Goal: Task Accomplishment & Management: Manage account settings

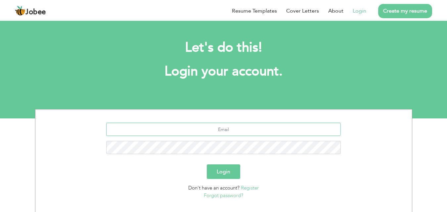
click at [190, 127] on input "text" at bounding box center [223, 129] width 235 height 13
type input "[EMAIL_ADDRESS][DOMAIN_NAME]"
click at [207, 165] on button "Login" at bounding box center [223, 172] width 33 height 15
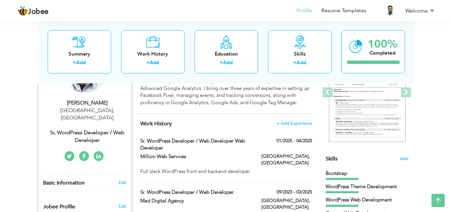
scroll to position [132, 0]
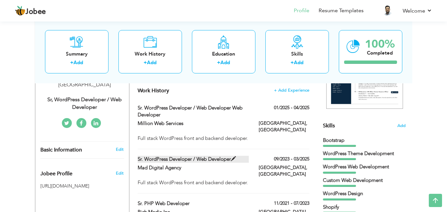
click at [235, 157] on span at bounding box center [233, 159] width 5 height 5
type input "Sr. WordPress Developer / Web Developer"
type input "Mad Digital Agency"
type input "09/2023"
type input "03/2025"
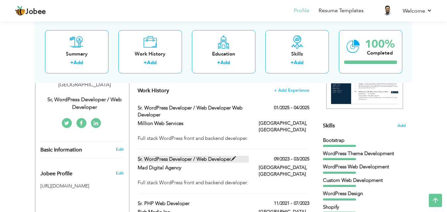
type input "[GEOGRAPHIC_DATA]"
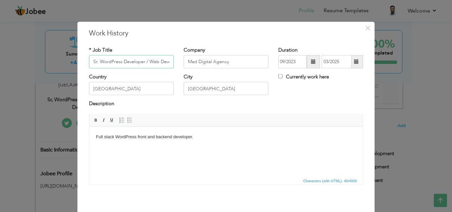
scroll to position [0, 11]
click at [279, 78] on input "Currently work here" at bounding box center [281, 76] width 4 height 4
checkbox input "true"
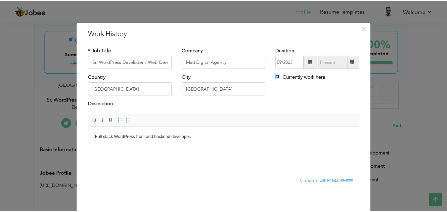
scroll to position [26, 0]
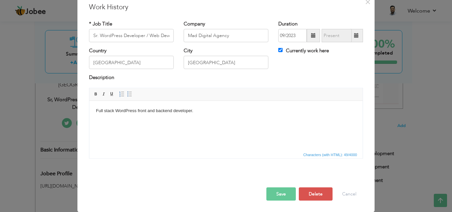
click at [281, 198] on button "Save" at bounding box center [281, 193] width 29 height 13
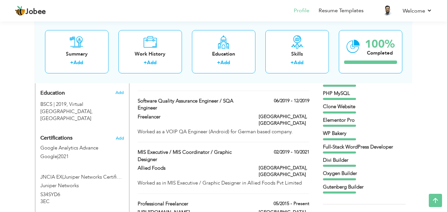
scroll to position [298, 0]
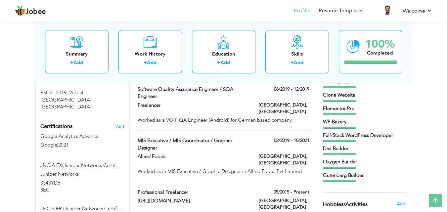
click at [341, 160] on div "Oxygen Builder" at bounding box center [364, 162] width 83 height 7
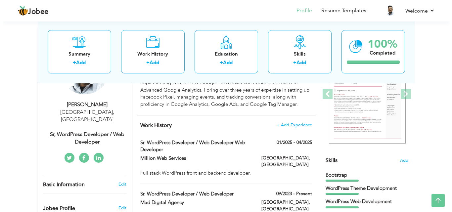
scroll to position [99, 0]
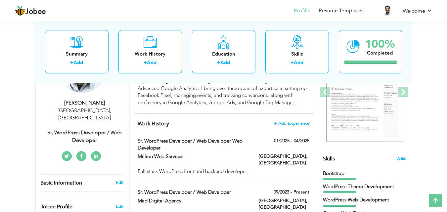
click at [405, 158] on span "Add" at bounding box center [401, 159] width 9 height 6
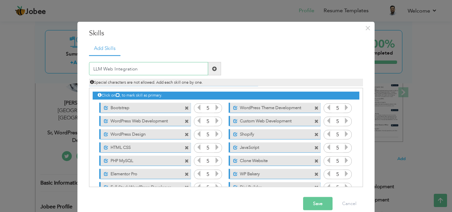
type input "LLM Web Integration"
click at [212, 69] on span at bounding box center [214, 68] width 5 height 5
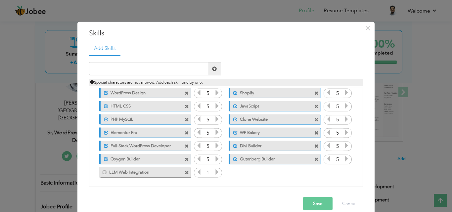
scroll to position [10, 0]
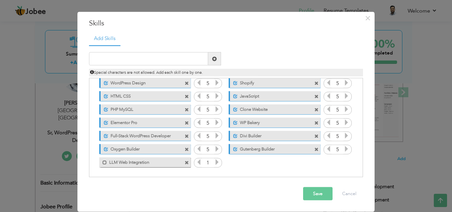
click at [214, 163] on icon at bounding box center [217, 162] width 6 height 6
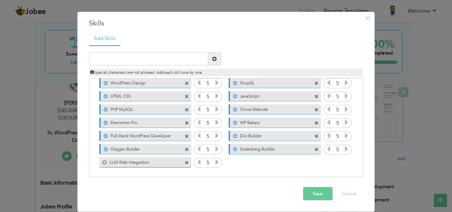
click at [214, 163] on icon at bounding box center [217, 162] width 6 height 6
click at [103, 164] on span at bounding box center [105, 162] width 4 height 4
click at [185, 149] on span at bounding box center [187, 149] width 4 height 4
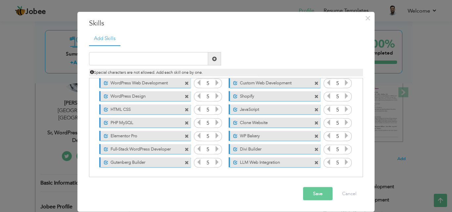
scroll to position [28, 0]
click at [185, 109] on span at bounding box center [187, 110] width 4 height 4
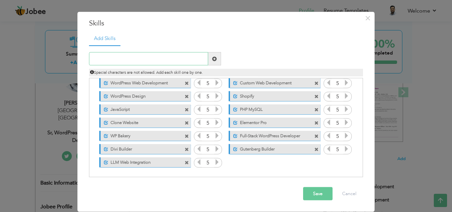
click at [107, 60] on input "text" at bounding box center [148, 58] width 119 height 13
paste input "elevenlabs"
drag, startPoint x: 92, startPoint y: 59, endPoint x: 89, endPoint y: 59, distance: 3.3
click at [89, 59] on input "elevenlabs" at bounding box center [148, 58] width 119 height 13
drag, startPoint x: 120, startPoint y: 56, endPoint x: 185, endPoint y: 65, distance: 65.8
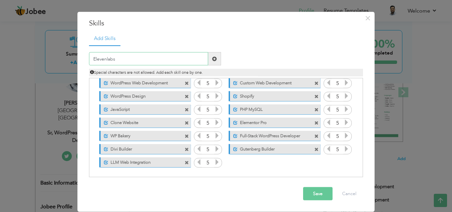
click at [123, 56] on input "Elevenlabs" at bounding box center [148, 58] width 119 height 13
click at [105, 58] on input "Elevenlabs Conversational LLM Integration" at bounding box center [148, 58] width 119 height 13
type input "ElevenLabs Conversational LLM Integration"
click at [185, 164] on span at bounding box center [187, 163] width 4 height 4
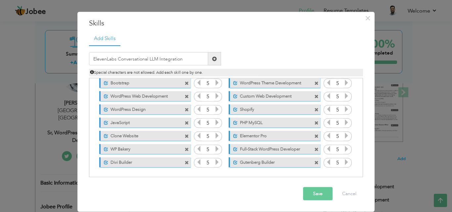
click at [212, 60] on span at bounding box center [214, 58] width 5 height 5
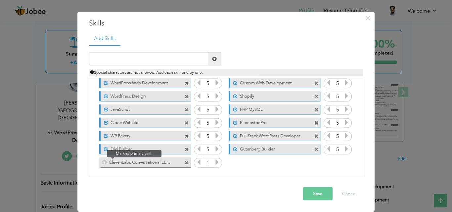
click at [99, 163] on span at bounding box center [103, 160] width 8 height 7
click at [214, 163] on icon at bounding box center [217, 162] width 6 height 6
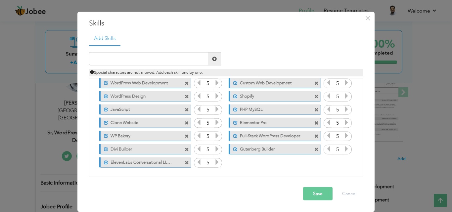
click at [214, 163] on icon at bounding box center [217, 162] width 6 height 6
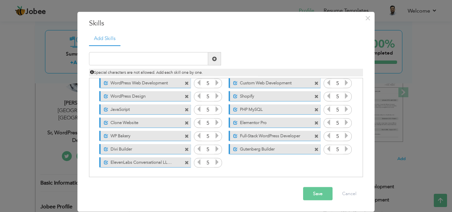
click at [214, 163] on icon at bounding box center [217, 162] width 6 height 6
click at [121, 60] on input "text" at bounding box center [148, 58] width 119 height 13
click at [313, 192] on button "Save" at bounding box center [317, 193] width 29 height 13
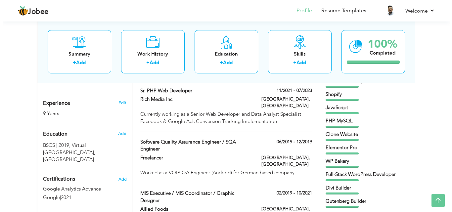
scroll to position [132, 0]
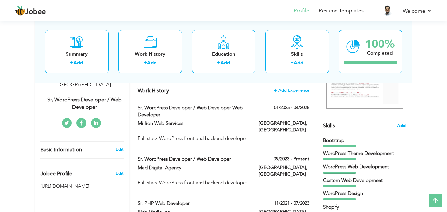
click at [403, 126] on span "Add" at bounding box center [401, 126] width 9 height 6
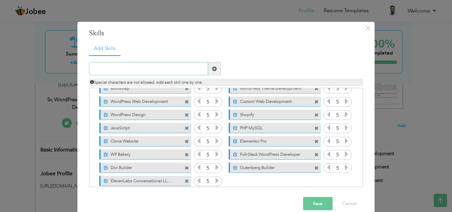
scroll to position [28, 0]
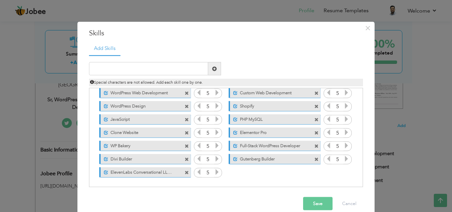
click at [315, 159] on span at bounding box center [317, 159] width 4 height 4
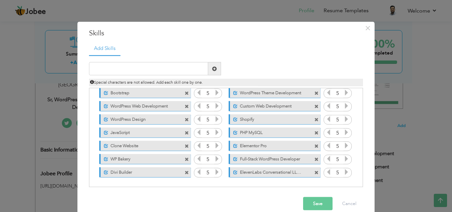
scroll to position [10, 0]
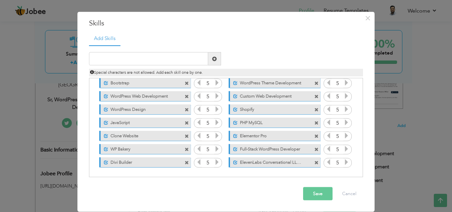
click at [185, 122] on span at bounding box center [187, 123] width 4 height 4
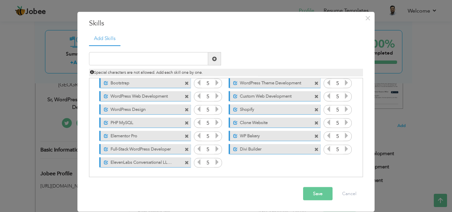
click at [312, 195] on button "Save" at bounding box center [317, 193] width 29 height 13
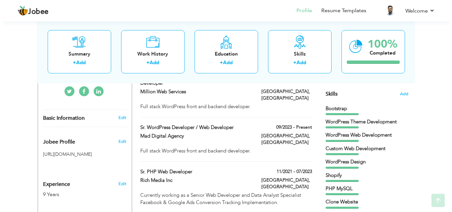
scroll to position [166, 0]
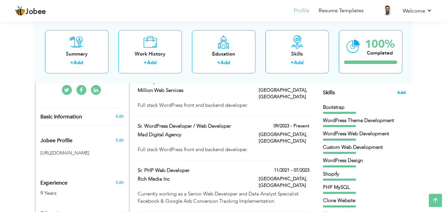
click at [403, 93] on span "Add" at bounding box center [401, 93] width 9 height 6
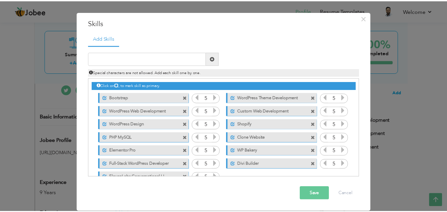
scroll to position [0, 0]
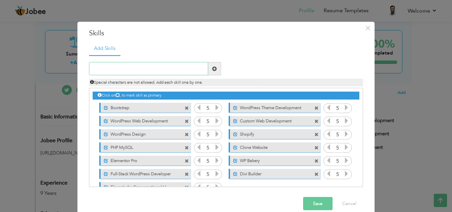
click at [118, 64] on input "text" at bounding box center [148, 68] width 119 height 13
type input "Ollama Local Server Setup"
click at [316, 200] on button "Save" at bounding box center [317, 203] width 29 height 13
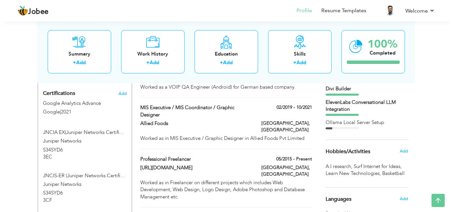
scroll to position [166, 0]
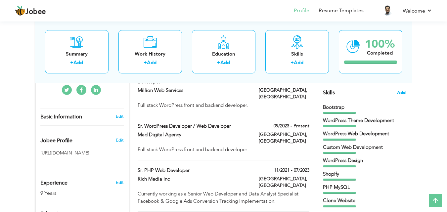
click at [400, 95] on span "Add" at bounding box center [401, 93] width 9 height 6
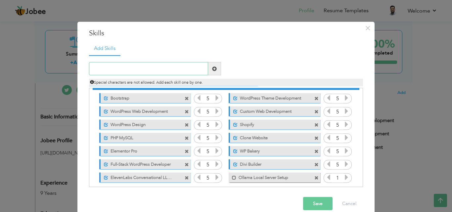
scroll to position [15, 0]
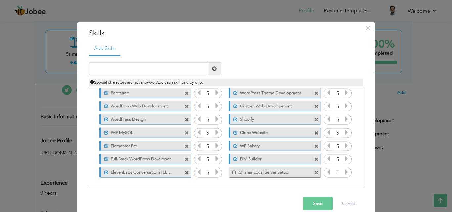
click at [344, 172] on icon at bounding box center [347, 172] width 6 height 6
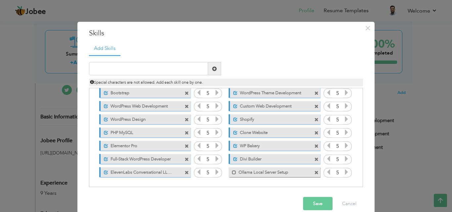
click at [344, 172] on icon at bounding box center [347, 172] width 6 height 6
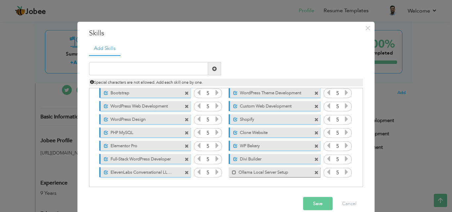
click at [344, 172] on icon at bounding box center [347, 172] width 6 height 6
click at [232, 171] on span at bounding box center [234, 172] width 4 height 4
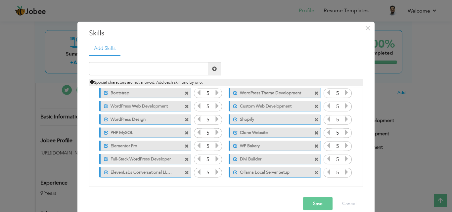
click at [309, 204] on button "Save" at bounding box center [317, 203] width 29 height 13
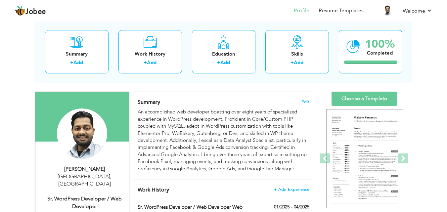
scroll to position [0, 0]
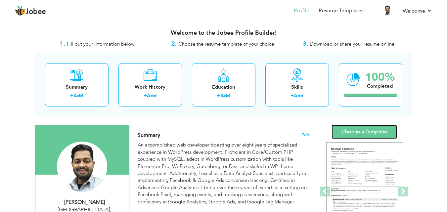
click at [393, 134] on link "Choose a Template" at bounding box center [365, 132] width 66 height 14
